Goal: Task Accomplishment & Management: Manage account settings

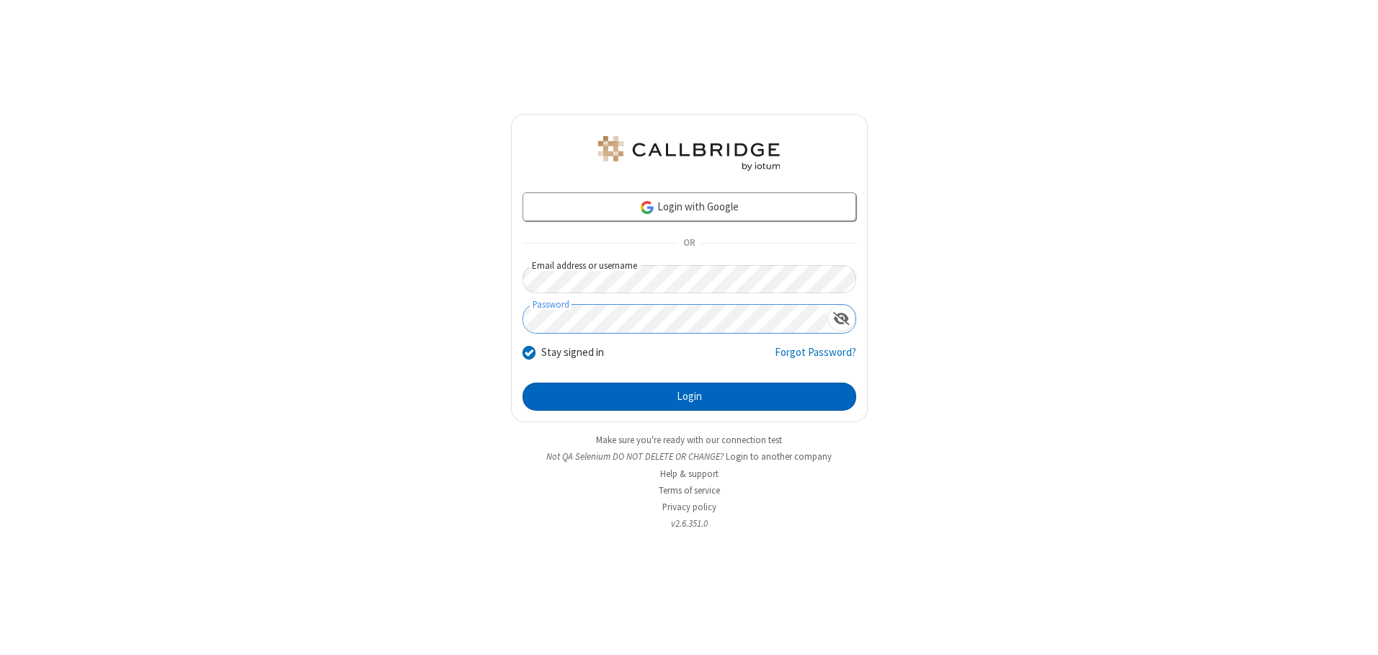
click at [689, 396] on button "Login" at bounding box center [690, 397] width 334 height 29
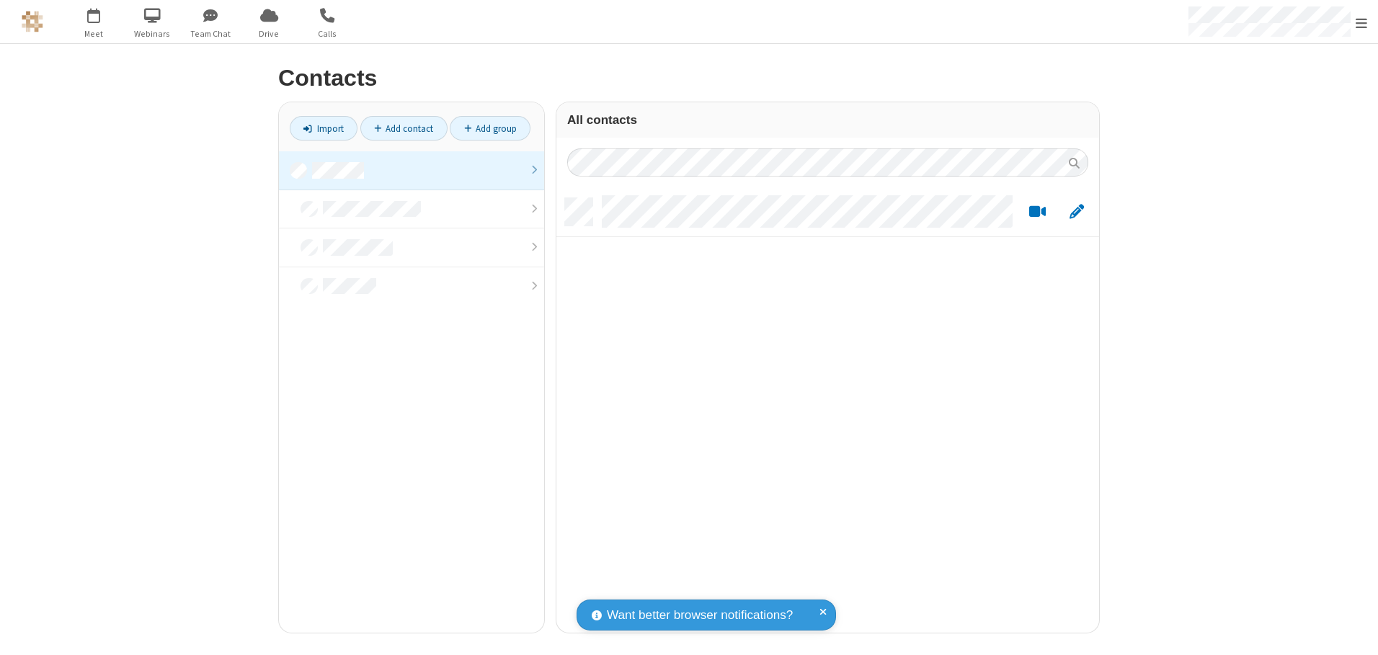
scroll to position [435, 532]
click at [412, 170] on link at bounding box center [411, 170] width 265 height 39
click at [404, 128] on link "Add contact" at bounding box center [403, 128] width 87 height 25
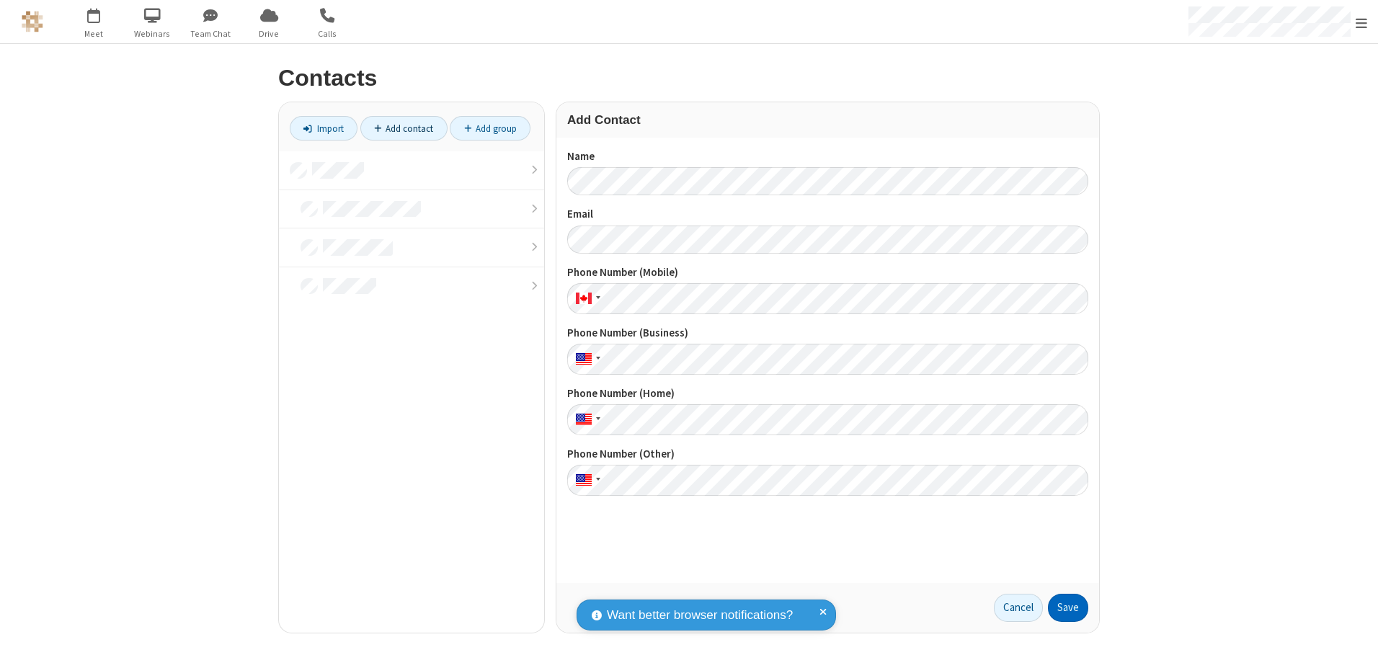
click at [1068, 608] on button "Save" at bounding box center [1068, 608] width 40 height 29
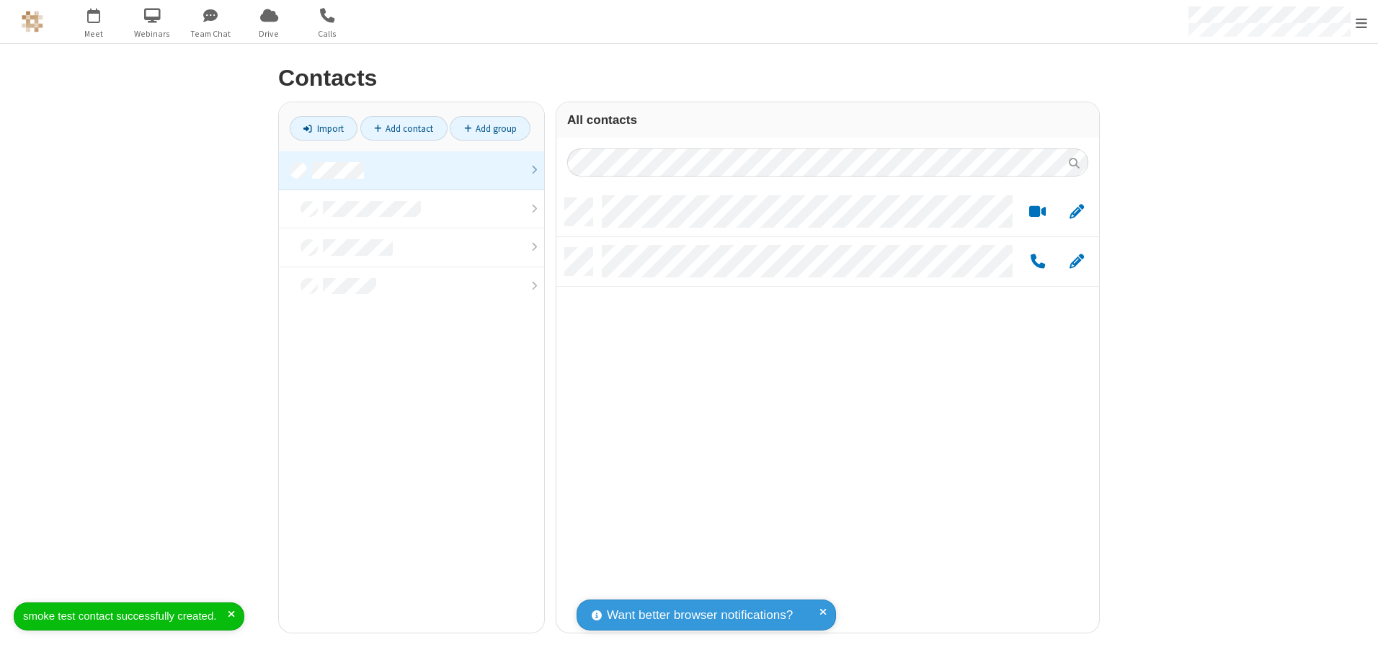
scroll to position [435, 532]
